Goal: Transaction & Acquisition: Purchase product/service

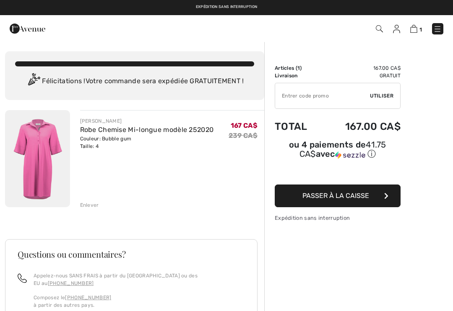
click at [377, 27] on img at bounding box center [379, 28] width 7 height 7
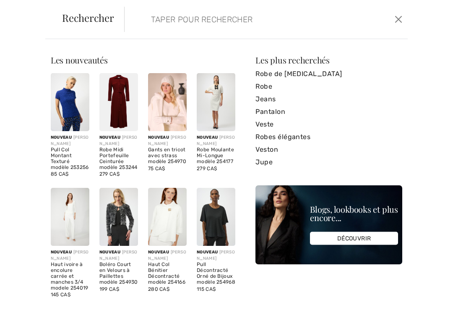
click at [182, 18] on input "search" at bounding box center [238, 19] width 186 height 25
type input "Jupe"
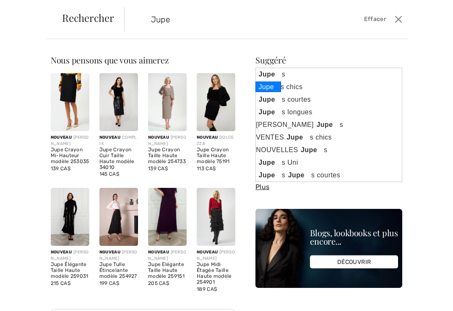
click at [301, 86] on link "Jupe s chics" at bounding box center [329, 87] width 146 height 13
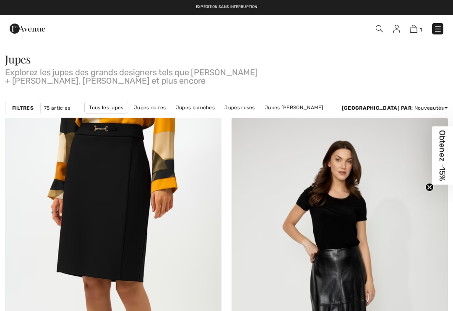
checkbox input "true"
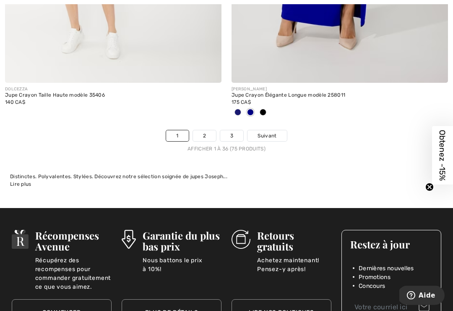
scroll to position [6707, 0]
click at [269, 130] on link "Suivant" at bounding box center [267, 135] width 39 height 11
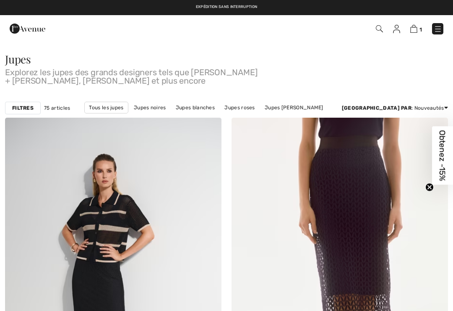
checkbox input "true"
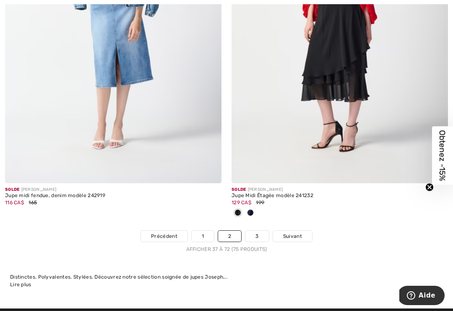
scroll to position [6612, 0]
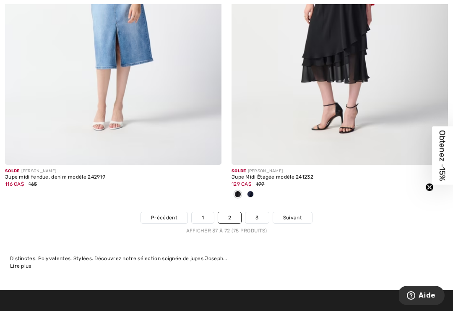
click at [297, 214] on span "Suivant" at bounding box center [292, 218] width 19 height 8
